Goal: Task Accomplishment & Management: Manage account settings

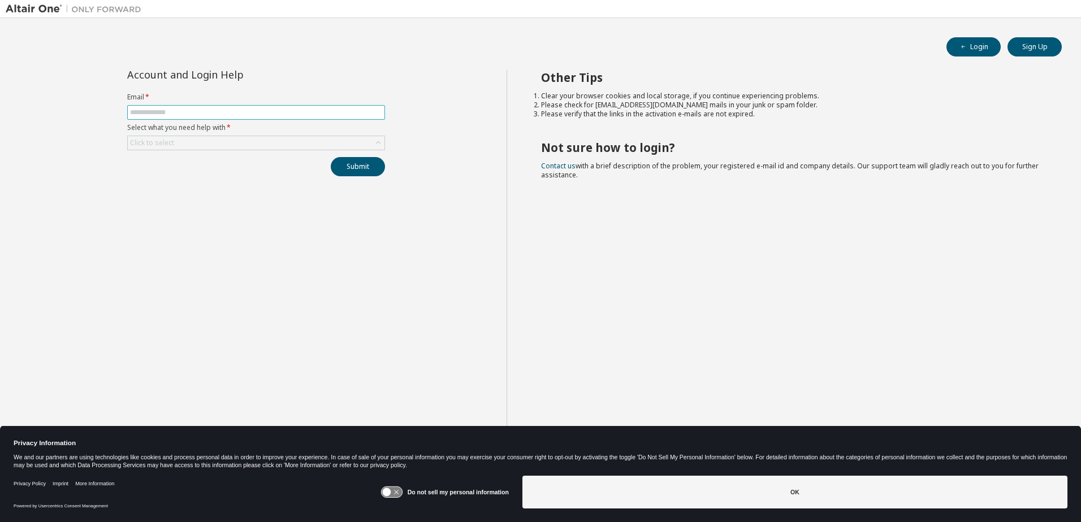
click at [163, 114] on input "text" at bounding box center [256, 112] width 252 height 9
type input "**********"
click at [170, 144] on div "Click to select" at bounding box center [152, 143] width 44 height 9
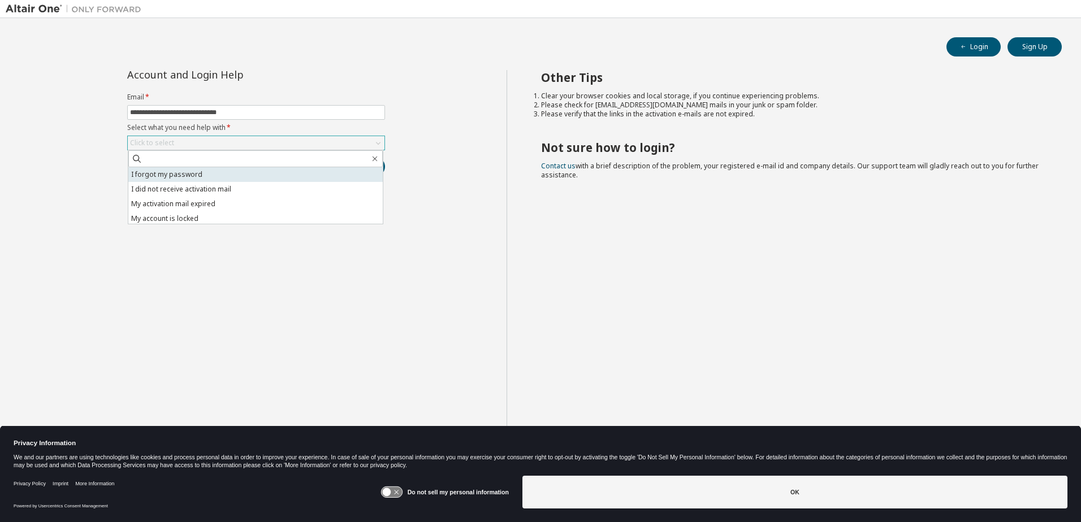
click at [175, 176] on li "I forgot my password" at bounding box center [255, 174] width 254 height 15
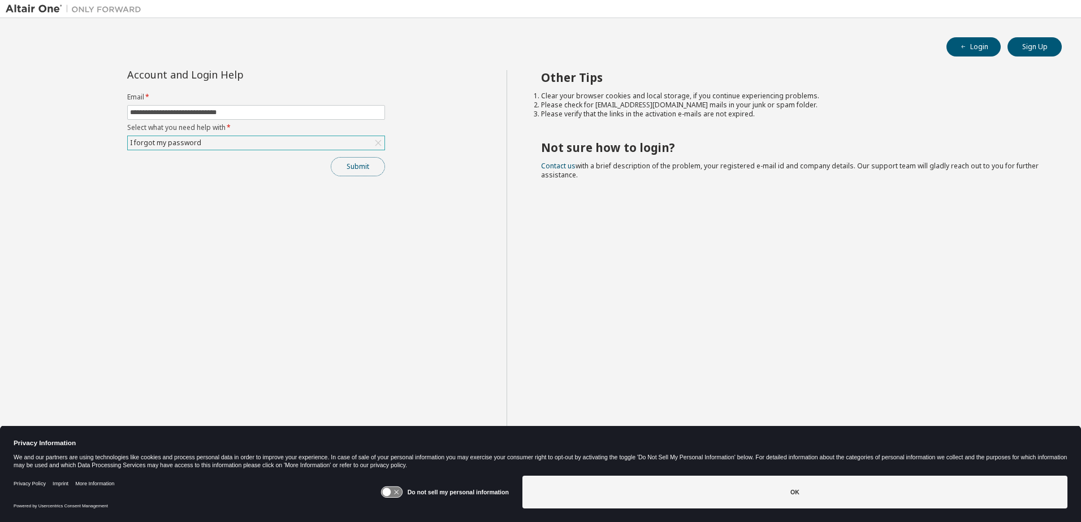
click at [347, 165] on button "Submit" at bounding box center [358, 166] width 54 height 19
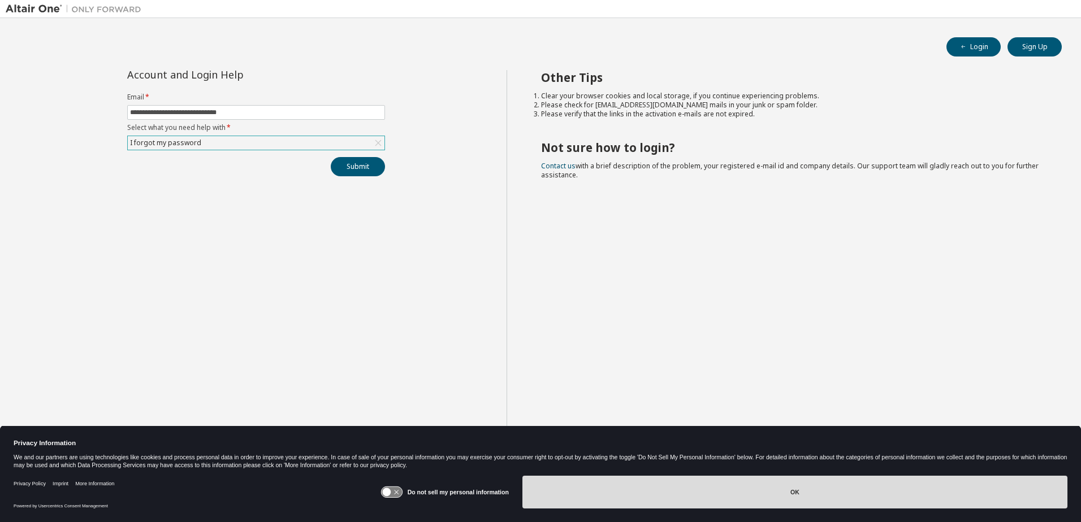
click at [589, 497] on button "OK" at bounding box center [794, 492] width 545 height 33
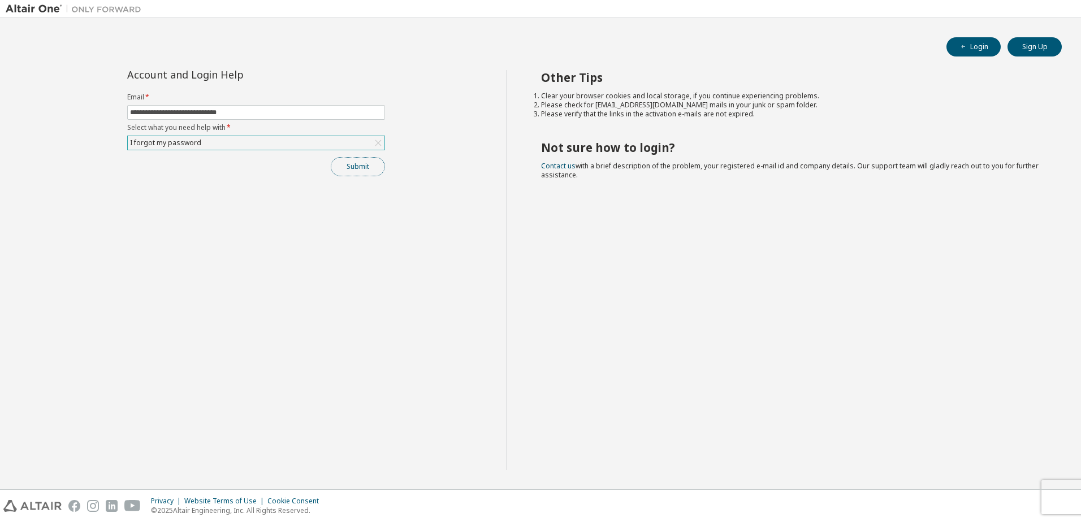
click at [349, 165] on button "Submit" at bounding box center [358, 166] width 54 height 19
